Goal: Task Accomplishment & Management: Book appointment/travel/reservation

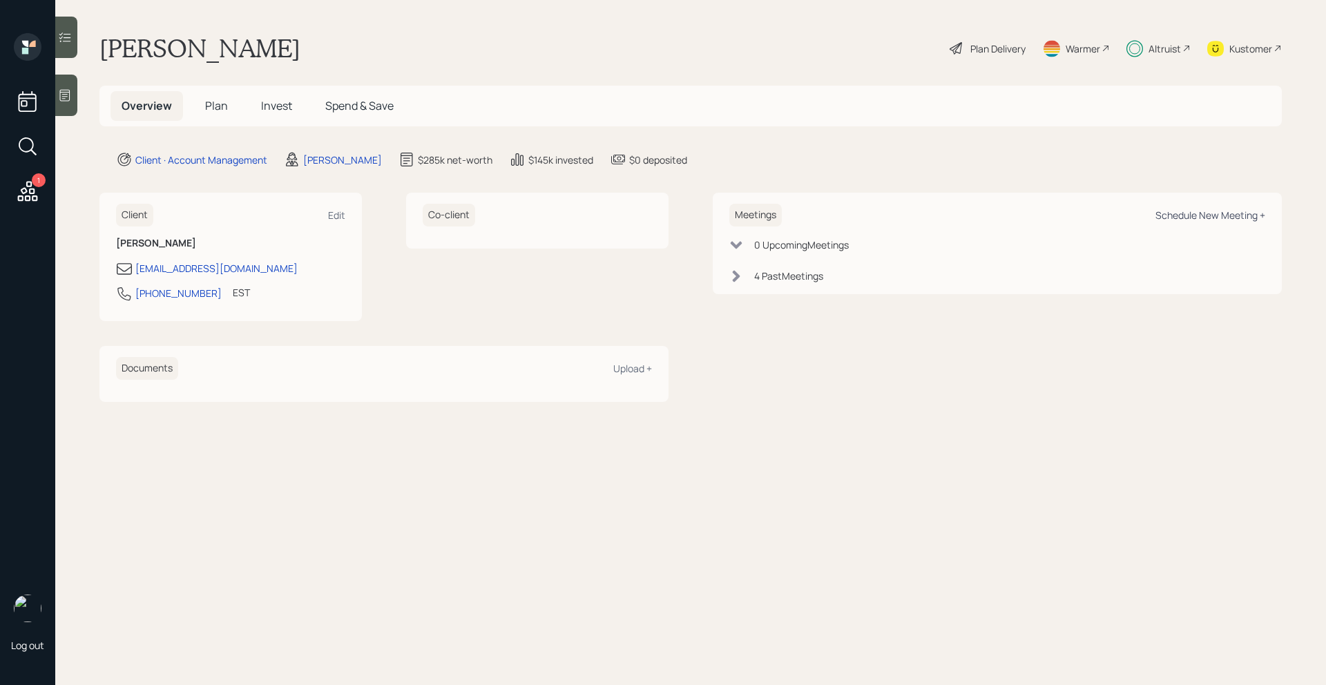
click at [1185, 217] on div "Schedule New Meeting +" at bounding box center [1211, 215] width 110 height 13
select select "bffa7908-1b2a-4c79-9bb6-f0ec9aed22d3"
